Goal: Task Accomplishment & Management: Complete application form

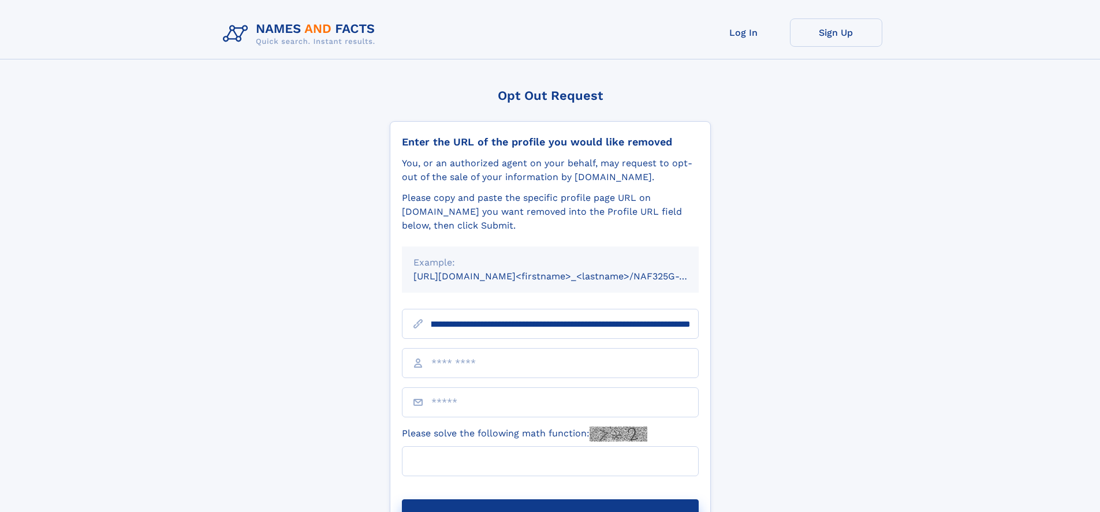
scroll to position [0, 133]
type input "**********"
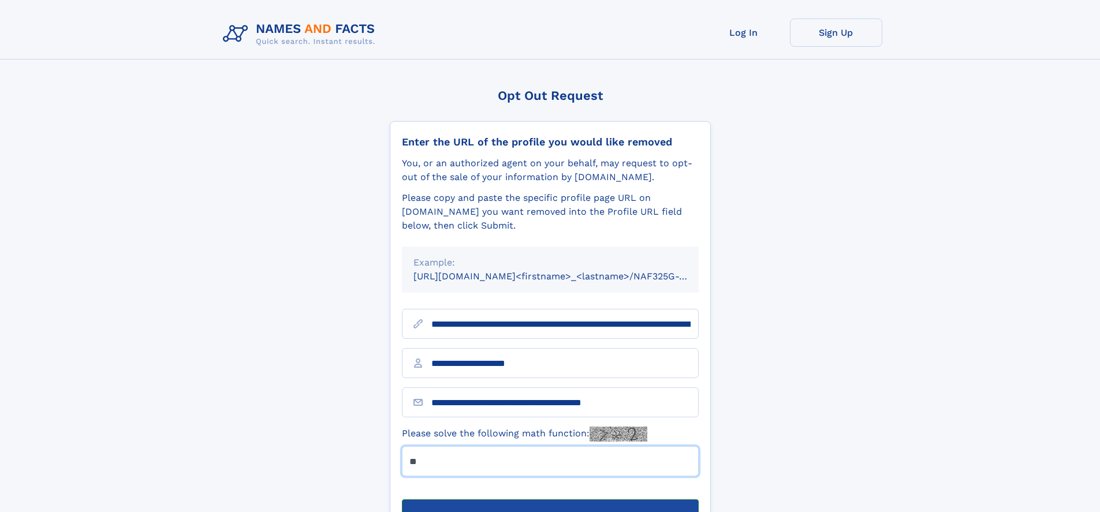
type input "**"
click at [550, 500] on button "Submit Opt Out Request" at bounding box center [550, 518] width 297 height 37
